Goal: Information Seeking & Learning: Learn about a topic

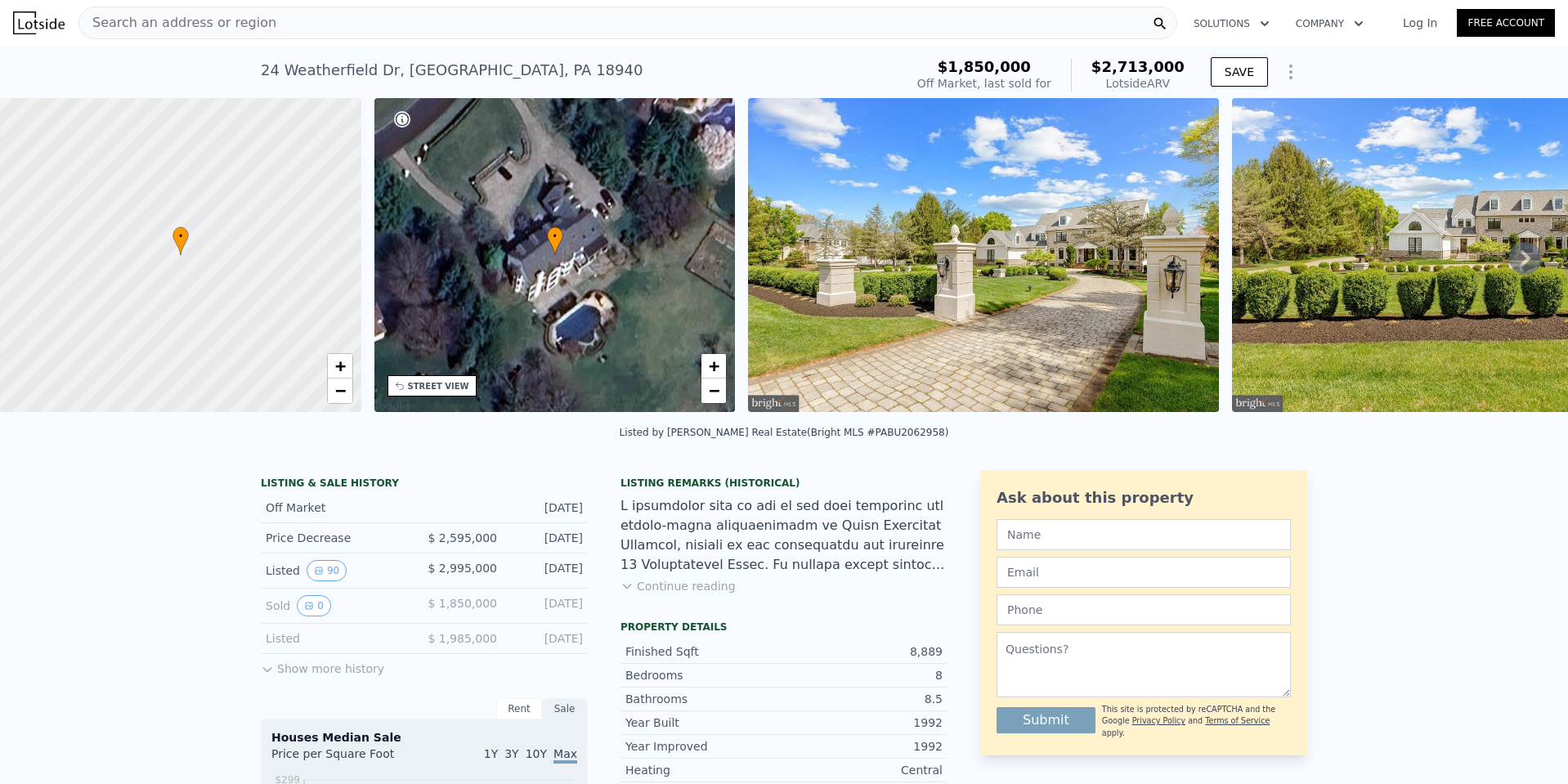
click at [842, 268] on img at bounding box center [984, 255] width 471 height 314
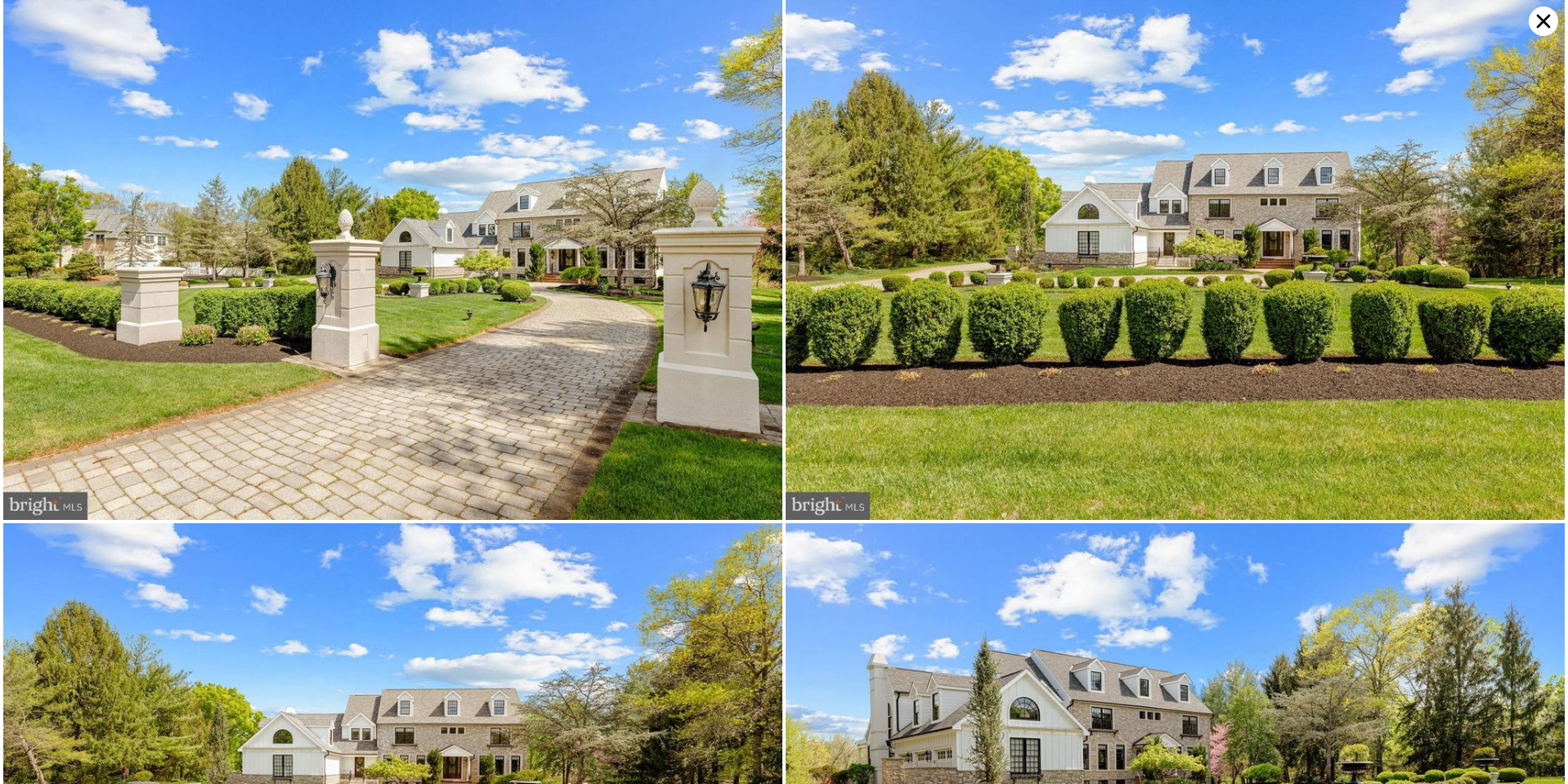
drag, startPoint x: 1083, startPoint y: 643, endPoint x: 1106, endPoint y: 622, distance: 31.1
click at [541, 232] on img at bounding box center [393, 260] width 779 height 520
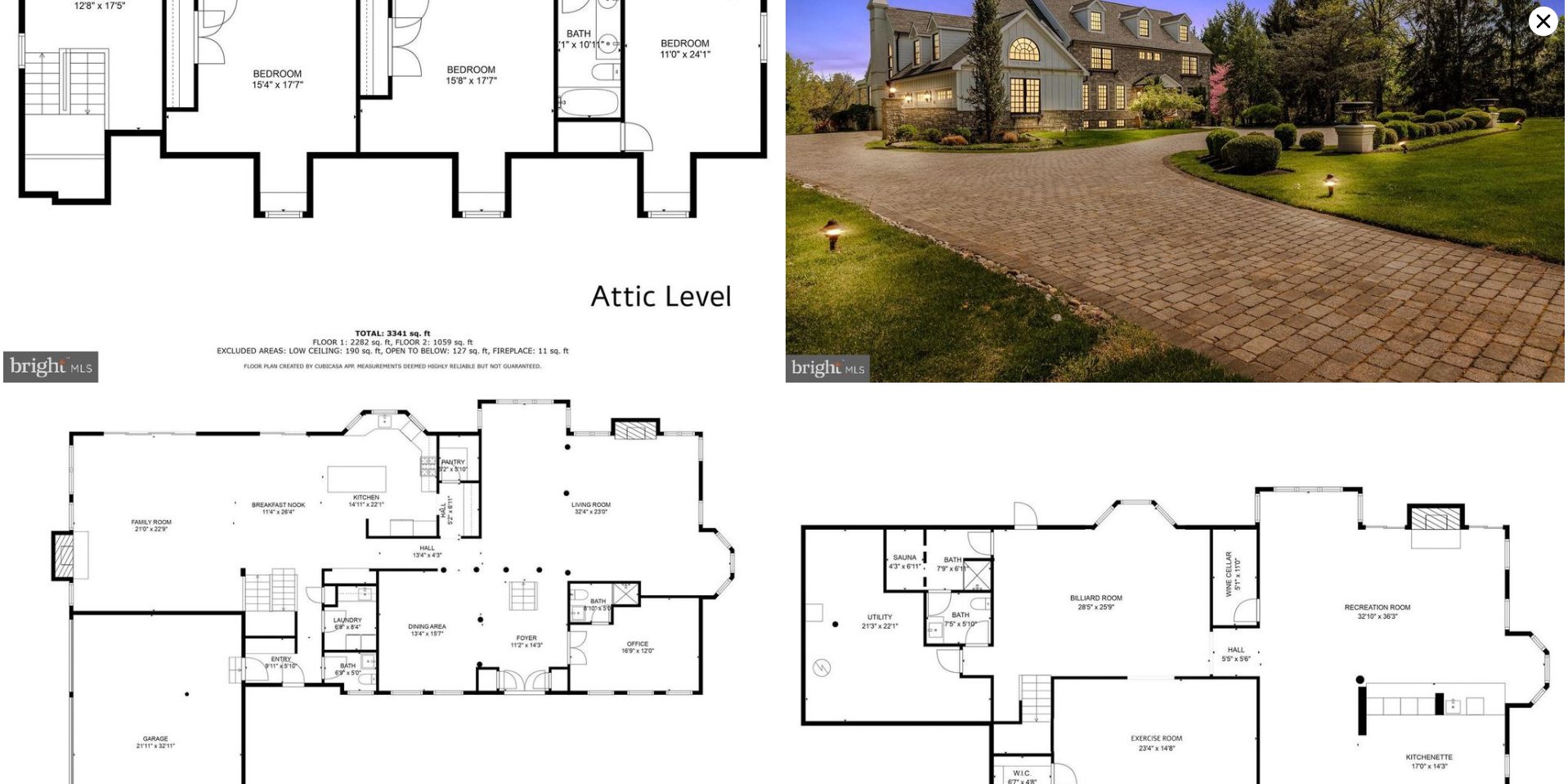
scroll to position [22029, 0]
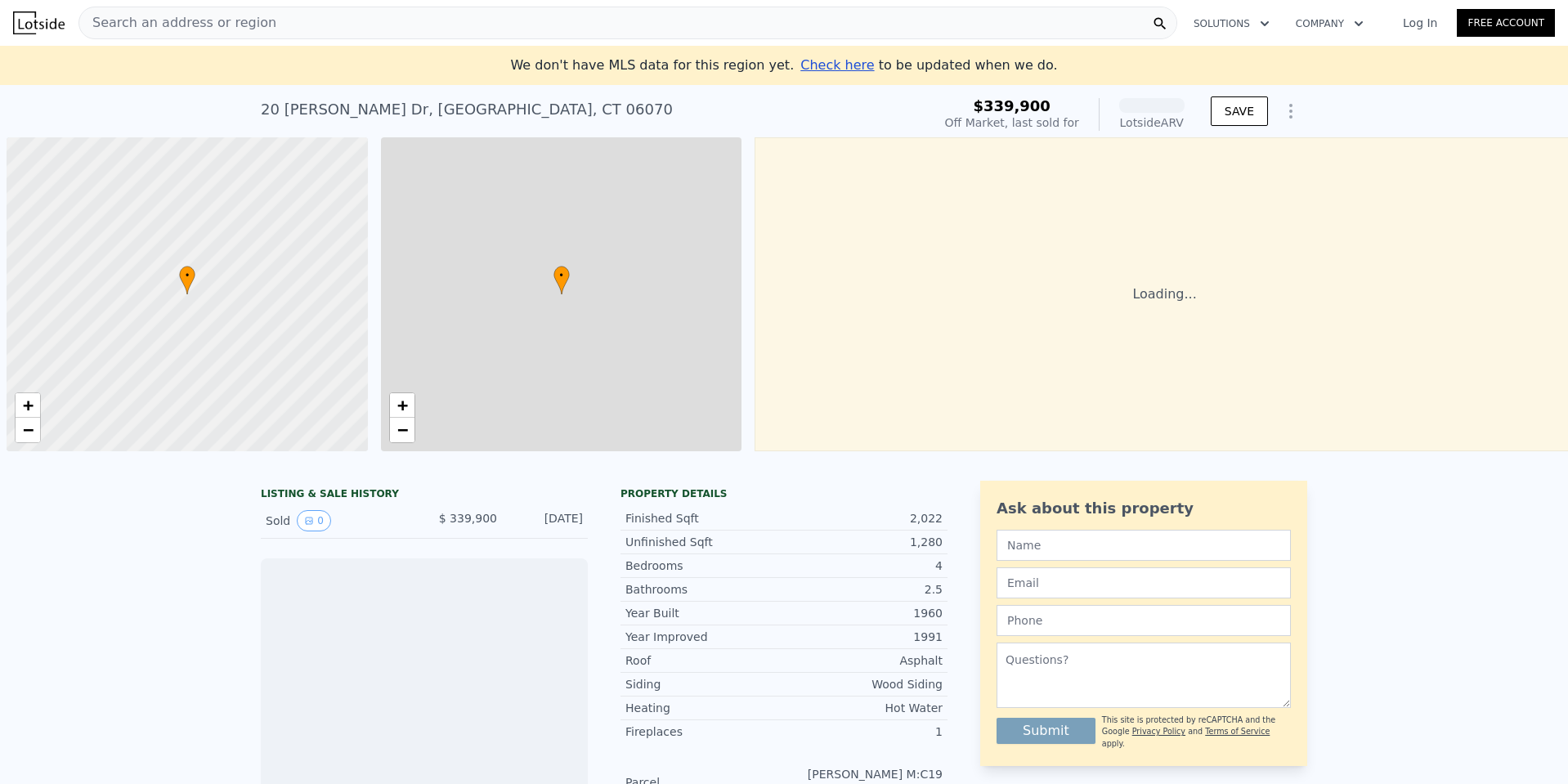
scroll to position [0, 7]
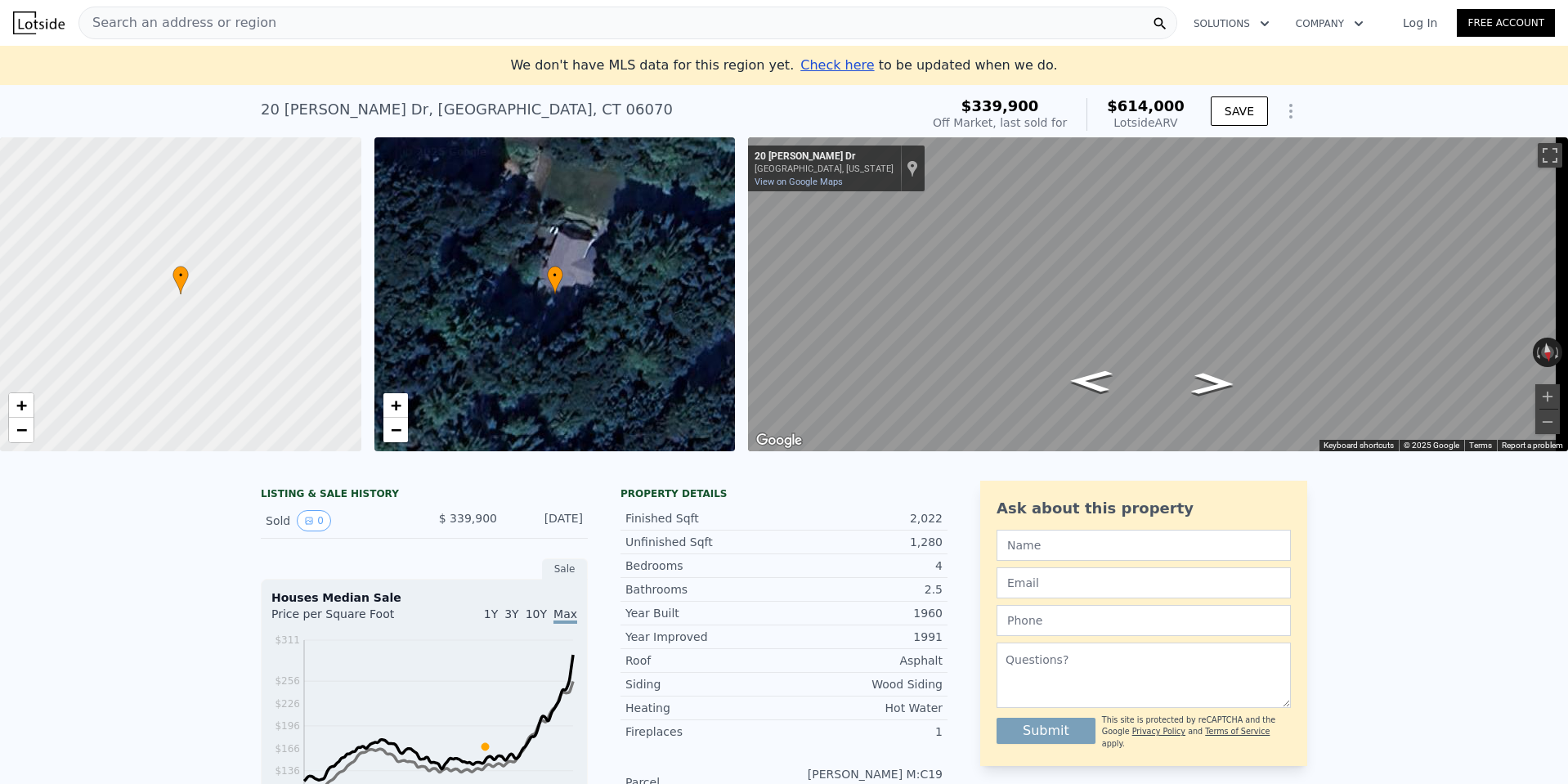
click at [269, 277] on div at bounding box center [180, 294] width 434 height 377
click at [1203, 373] on icon "Go West, David Dr" at bounding box center [1214, 384] width 80 height 32
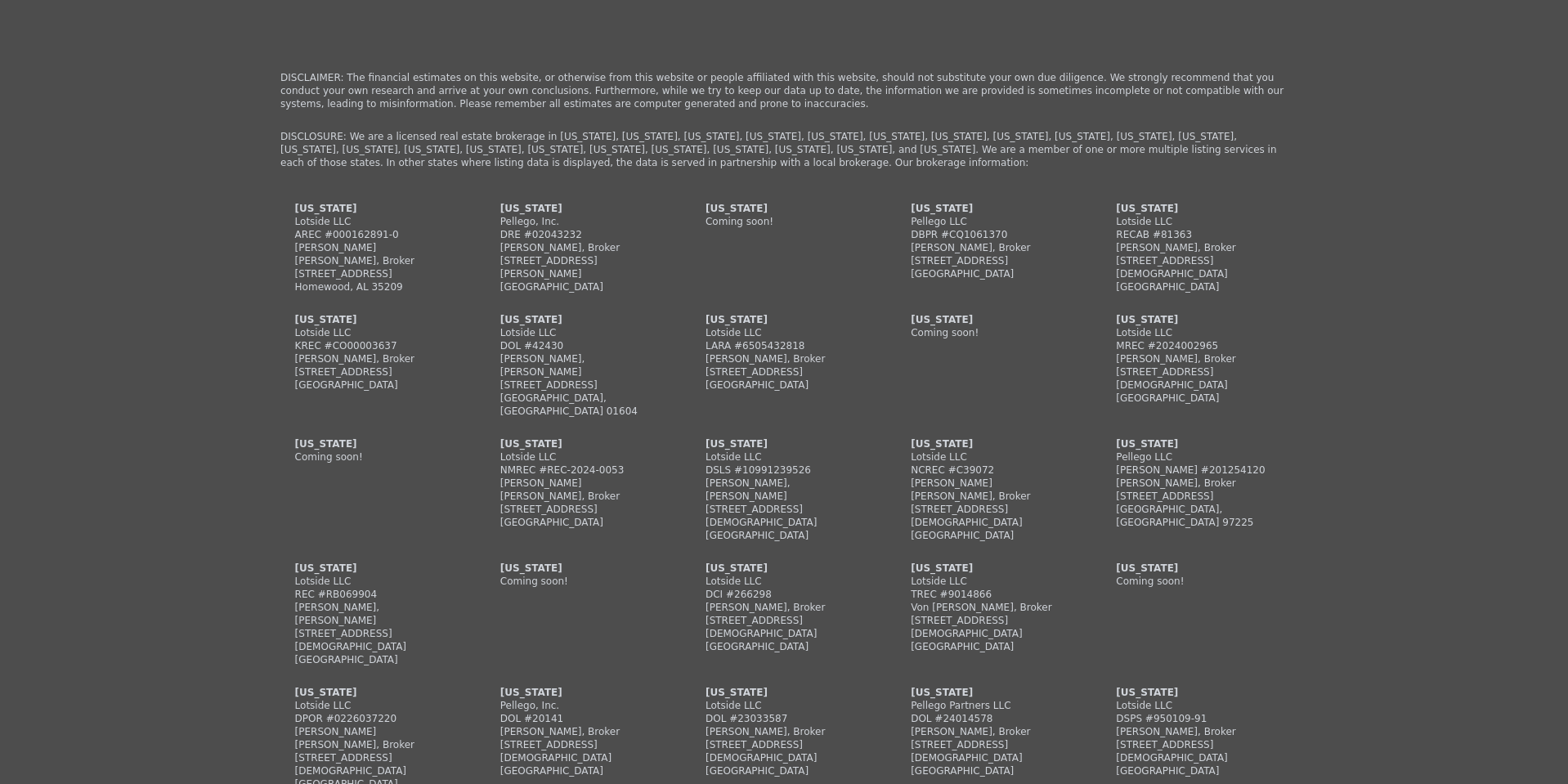
scroll to position [3596, 0]
